Goal: Information Seeking & Learning: Learn about a topic

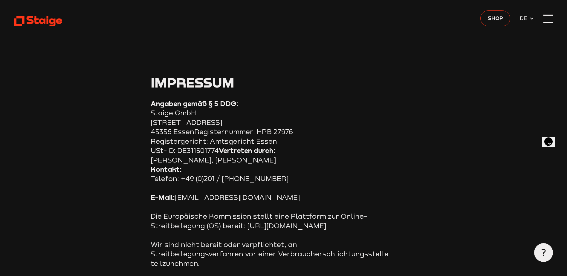
click at [546, 19] on div at bounding box center [547, 18] width 9 height 9
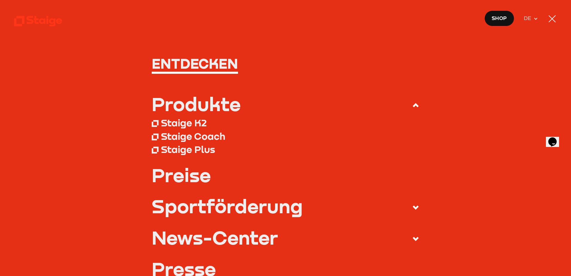
click at [195, 152] on div "Staige Plus" at bounding box center [188, 149] width 54 height 12
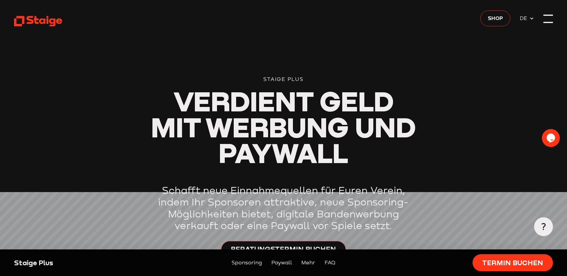
click at [549, 18] on div at bounding box center [547, 18] width 9 height 9
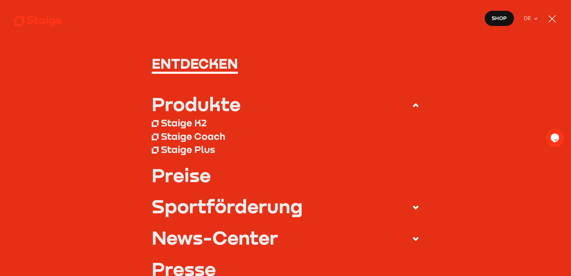
click at [262, 206] on div "Sportförderung" at bounding box center [227, 206] width 151 height 19
click at [0, 0] on input "Sportförderung" at bounding box center [0, 0] width 0 height 0
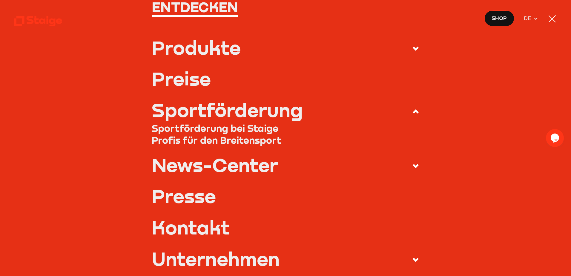
scroll to position [60, 0]
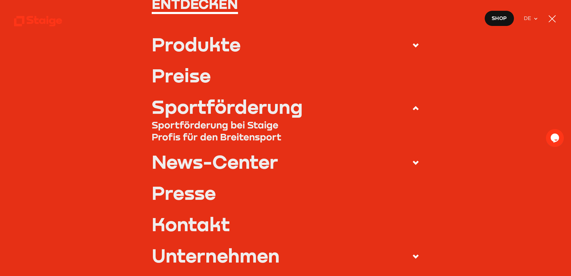
click at [254, 126] on link "Sportförderung bei Staige" at bounding box center [286, 125] width 268 height 12
